Goal: Transaction & Acquisition: Register for event/course

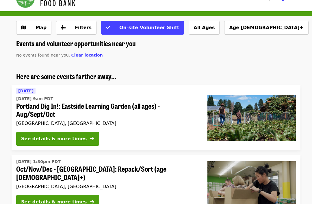
click at [62, 24] on button "Filters" at bounding box center [76, 28] width 40 height 14
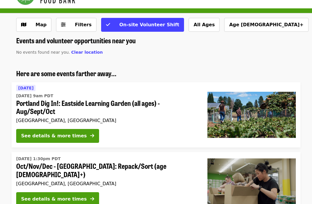
scroll to position [17, 0]
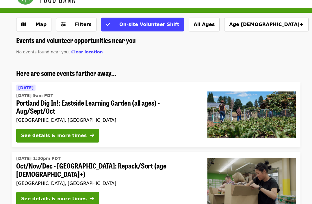
click at [24, 30] on button "Map" at bounding box center [33, 25] width 35 height 14
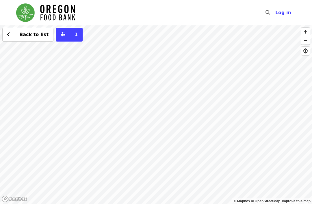
click at [69, 35] on span "1" at bounding box center [73, 34] width 9 height 7
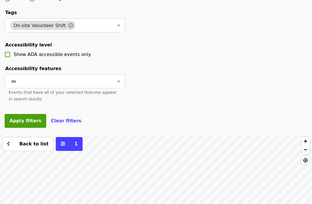
scroll to position [218, 0]
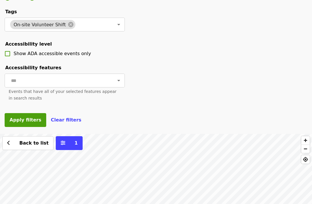
click at [54, 118] on span "Clear filters" at bounding box center [66, 119] width 31 height 5
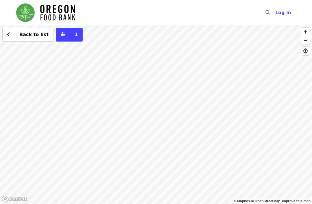
click at [82, 162] on div "Back to list 1" at bounding box center [156, 114] width 312 height 179
click at [308, 29] on span "button" at bounding box center [305, 32] width 8 height 8
click at [307, 29] on span "button" at bounding box center [305, 32] width 8 height 8
click at [5, 38] on button "Back to list" at bounding box center [27, 35] width 51 height 14
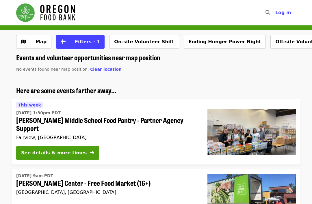
click at [40, 40] on span "Map" at bounding box center [40, 41] width 11 height 5
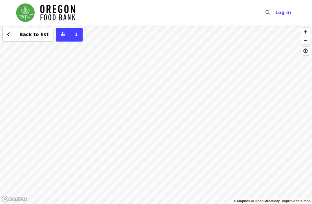
click at [69, 37] on span "1" at bounding box center [73, 34] width 9 height 7
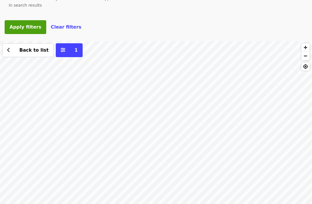
scroll to position [302, 0]
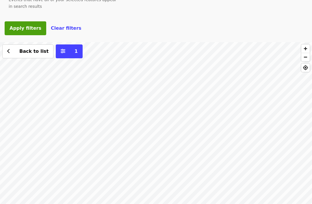
click at [66, 45] on button "1" at bounding box center [69, 52] width 27 height 14
click at [61, 30] on span "Clear filters" at bounding box center [66, 28] width 31 height 5
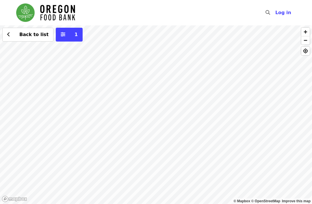
click at [94, 94] on div "Back to list 1" at bounding box center [156, 114] width 312 height 179
click at [147, 95] on div "Back to list 1" at bounding box center [156, 114] width 312 height 179
click at [143, 167] on div "Back to list 1" at bounding box center [156, 114] width 312 height 179
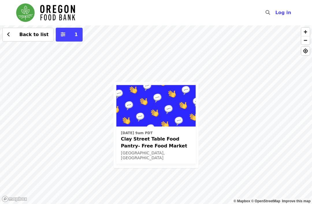
click at [171, 143] on span "Clay Street Table Food Pantry- Free Food Market" at bounding box center [156, 142] width 70 height 14
click at [191, 54] on div "Thu, Sep 18 @ 9am PDT Clay Street Table Food Pantry- Free Food Market Portland,…" at bounding box center [156, 114] width 312 height 179
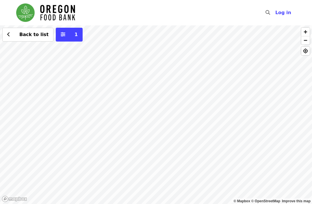
click at [143, 120] on div "Back to list 1" at bounding box center [156, 114] width 312 height 179
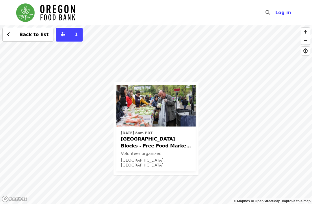
click at [129, 140] on span "PSU South Park Blocks - Free Food Market (16+)" at bounding box center [156, 142] width 70 height 14
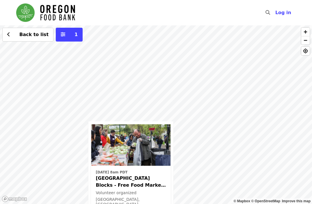
click at [176, 51] on div "Mon, Sep 8 @ 8am PDT PSU South Park Blocks - Free Food Market (16+) Volunteer o…" at bounding box center [156, 114] width 312 height 179
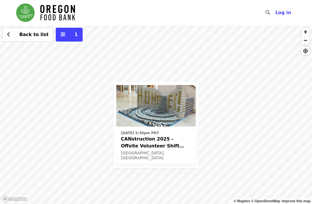
click at [137, 139] on span "CANstruction 2025 - Offsite Volunteer Shift (age 16+)" at bounding box center [156, 142] width 70 height 14
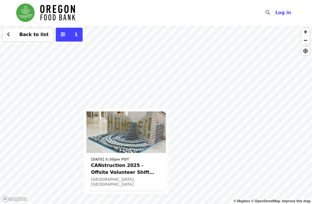
click at [128, 68] on div "Sun, Sep 14 @ 5:30pm PDT CANstruction 2025 - Offsite Volunteer Shift (age 16+) …" at bounding box center [156, 114] width 312 height 179
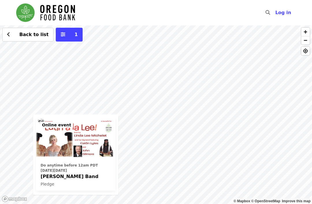
click at [183, 66] on div "Do anytime before 12am PDT on Thursday, September 18, 2025 Linda Lee Michelet B…" at bounding box center [156, 114] width 312 height 179
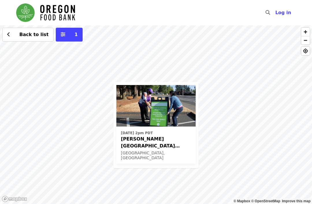
click at [127, 139] on span "Rigler Elementary School (Latino Network) - Free Food Market (16+)" at bounding box center [156, 142] width 70 height 14
click at [194, 66] on div "Fri, Oct 17 @ 2pm PDT Rigler Elementary School (Latino Network) - Free Food Mar…" at bounding box center [156, 114] width 312 height 179
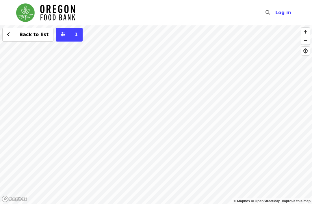
click at [207, 198] on div "Back to list 1" at bounding box center [156, 114] width 312 height 179
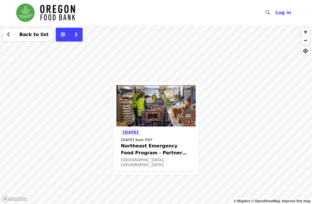
click at [132, 146] on span "Northeast Emergency Food Program - Partner Agency Support" at bounding box center [156, 149] width 70 height 14
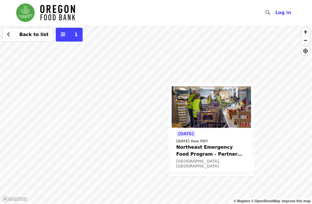
click at [104, 33] on div "Tomorrow Thu, Sep 4 @ 9am PDT Northeast Emergency Food Program - Partner Agency…" at bounding box center [156, 114] width 312 height 179
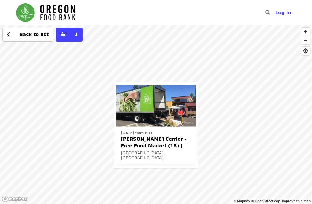
click at [127, 141] on span "Ortiz Center - Free Food Market (16+)" at bounding box center [156, 142] width 70 height 14
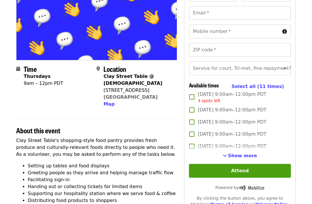
scroll to position [79, 0]
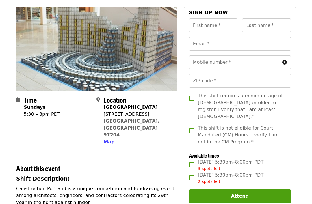
scroll to position [42, 0]
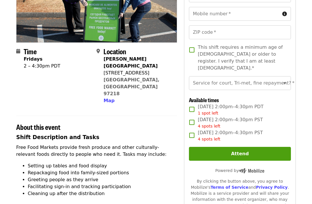
scroll to position [106, 0]
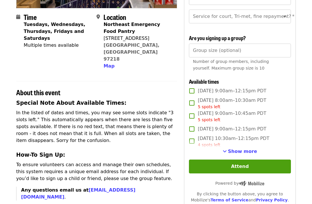
scroll to position [130, 0]
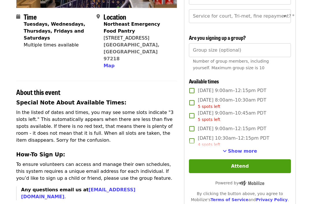
click at [236, 149] on span "Show more" at bounding box center [242, 151] width 29 height 5
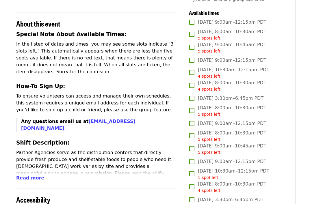
scroll to position [200, 0]
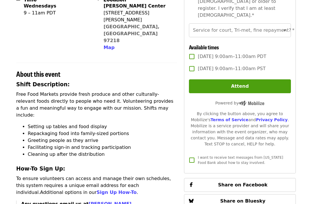
scroll to position [149, 0]
